Goal: Use online tool/utility: Utilize a website feature to perform a specific function

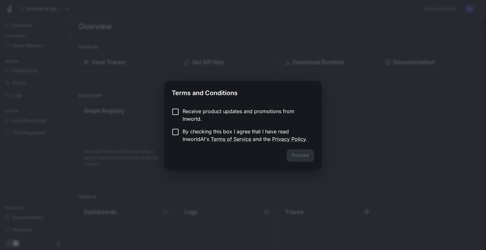
click at [231, 112] on p "Receive product updates and promotions from Inworld." at bounding box center [246, 115] width 127 height 15
click at [218, 141] on link "Terms of Service" at bounding box center [231, 139] width 40 height 6
click at [308, 154] on button "Proceed" at bounding box center [301, 155] width 28 height 13
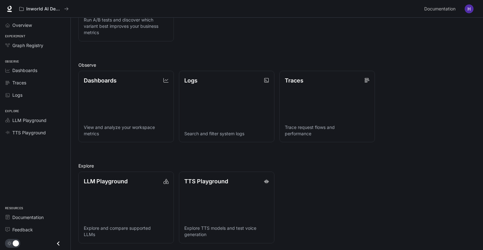
scroll to position [132, 0]
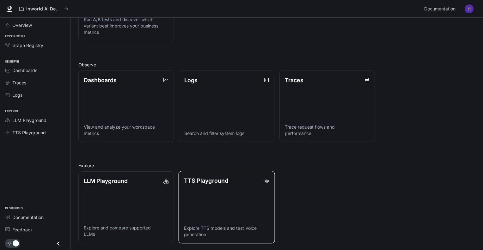
click at [211, 197] on link "TTS Playground Explore TTS models and test voice generation" at bounding box center [226, 207] width 97 height 72
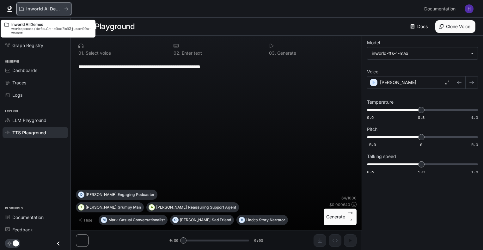
click at [67, 10] on icon "All workspaces" at bounding box center [67, 8] width 4 height 3
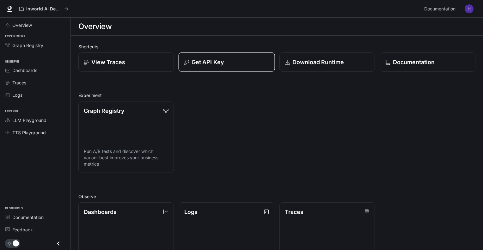
click at [212, 63] on p "Get API Key" at bounding box center [208, 62] width 32 height 9
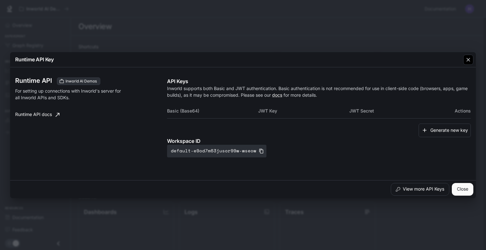
click at [469, 61] on icon "button" at bounding box center [468, 60] width 6 height 6
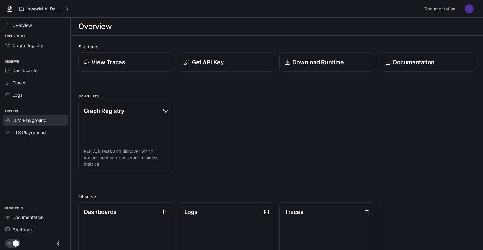
click at [30, 118] on span "LLM Playground" at bounding box center [29, 120] width 34 height 7
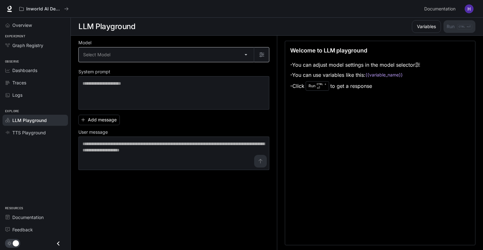
click at [129, 54] on body "Skip to main content Inworld AI Demos Documentation Documentation Portal Overvi…" at bounding box center [241, 125] width 483 height 251
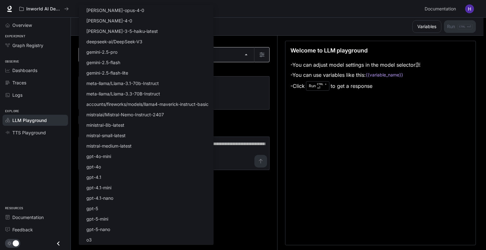
click at [129, 54] on li "gemini-2.5-pro" at bounding box center [146, 52] width 135 height 10
type input "**********"
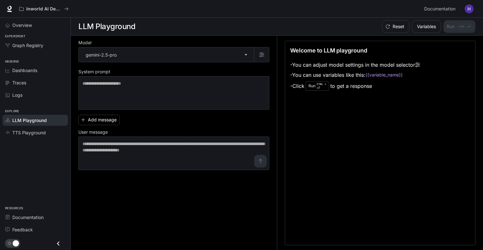
click at [469, 7] on img "button" at bounding box center [469, 8] width 9 height 9
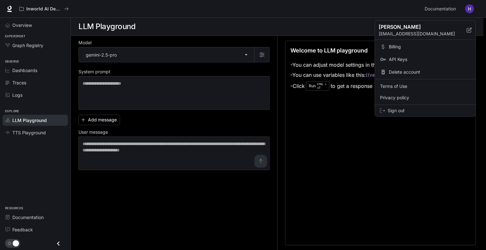
click at [19, 23] on div at bounding box center [243, 125] width 486 height 250
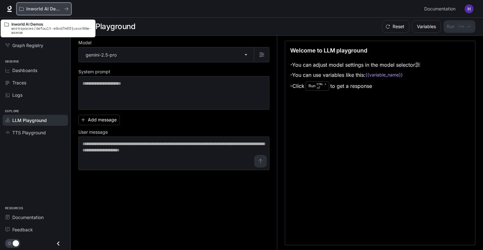
click at [57, 10] on p "Inworld AI Demos" at bounding box center [43, 8] width 35 height 5
